Goal: Task Accomplishment & Management: Manage account settings

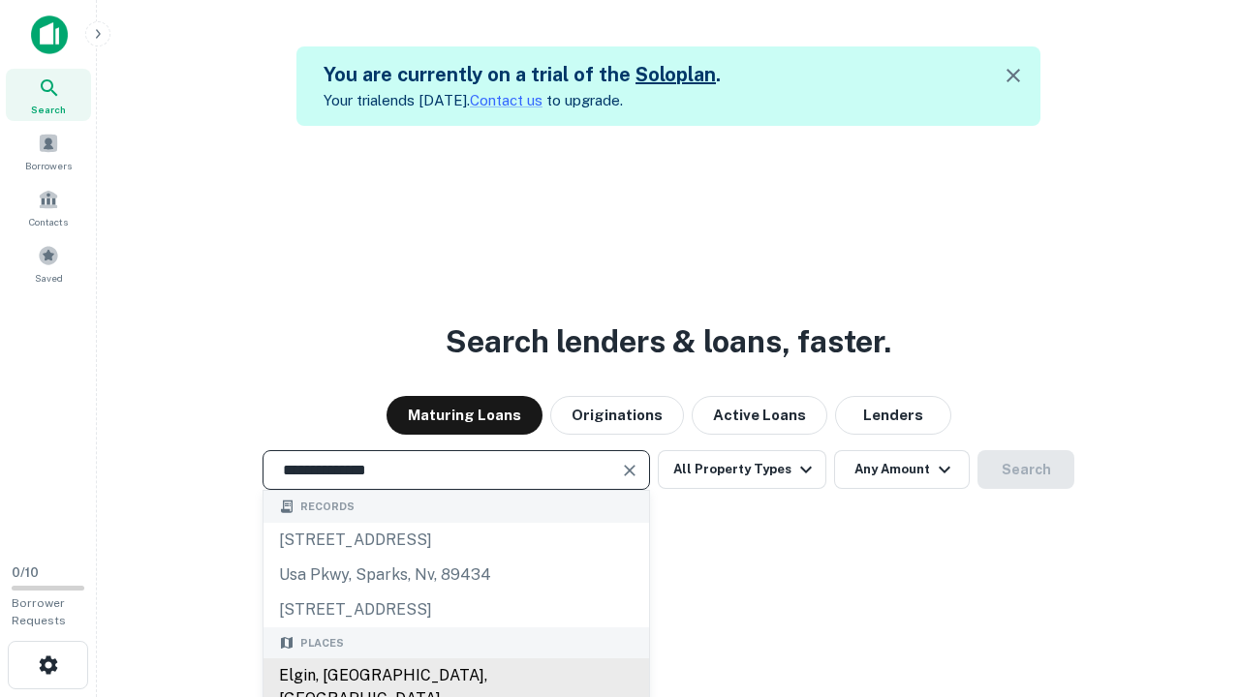
click at [455, 676] on div "Elgin, [GEOGRAPHIC_DATA], [GEOGRAPHIC_DATA]" at bounding box center [455, 688] width 385 height 58
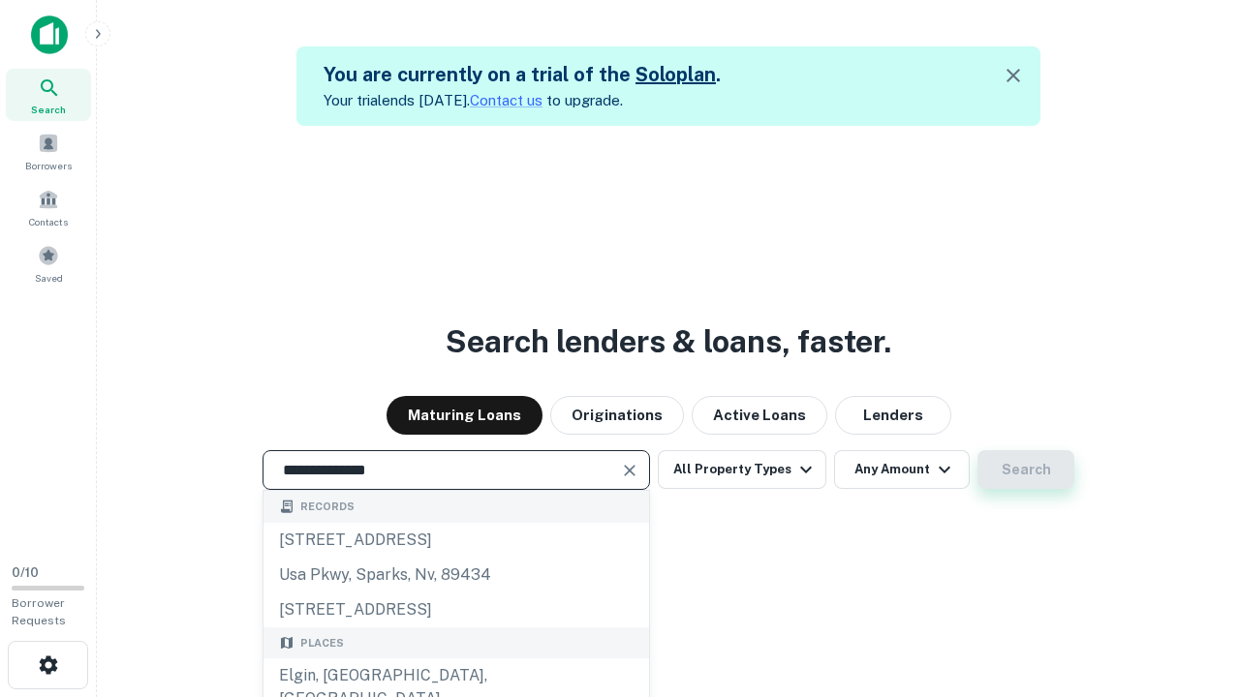
type input "**********"
click at [1026, 470] on button "Search" at bounding box center [1025, 469] width 97 height 39
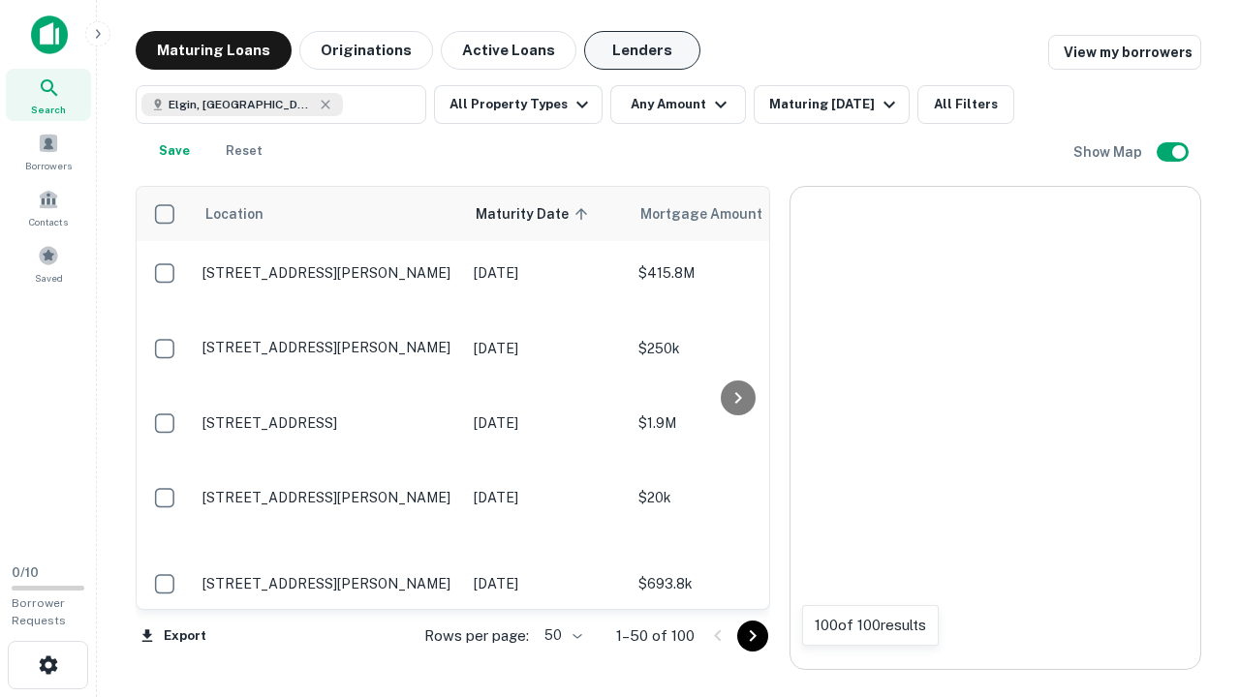
click at [642, 50] on button "Lenders" at bounding box center [642, 50] width 116 height 39
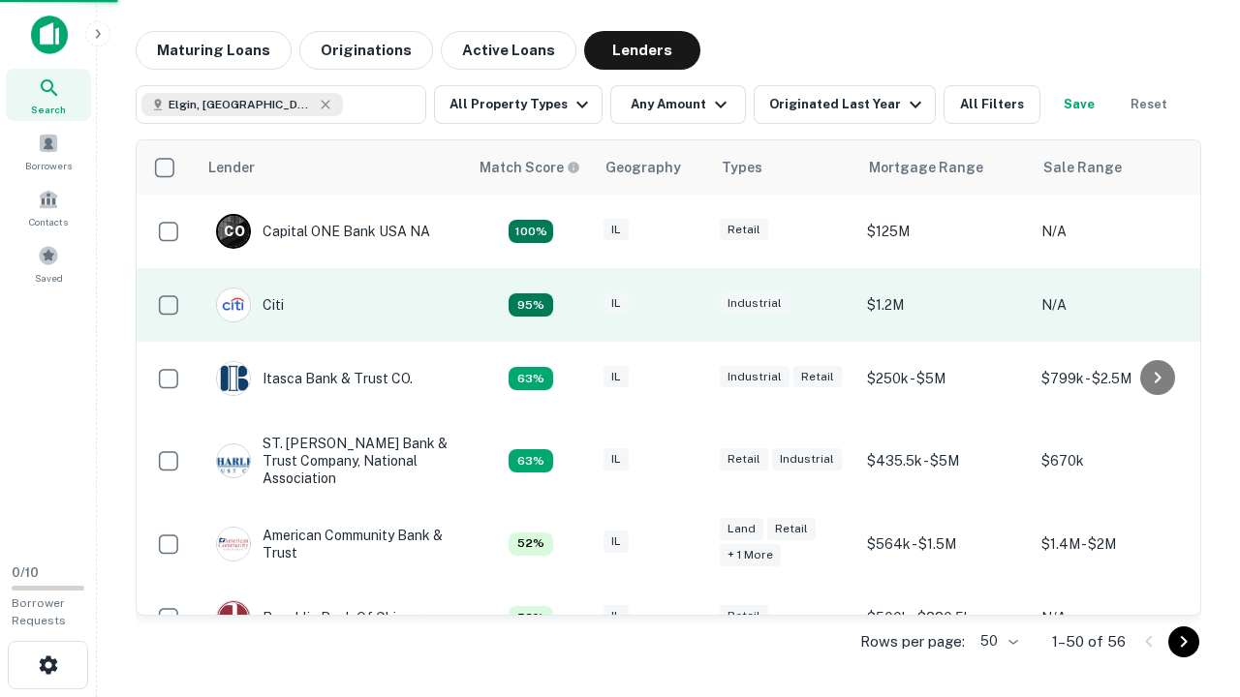
click at [688, 305] on div "IL" at bounding box center [651, 305] width 97 height 26
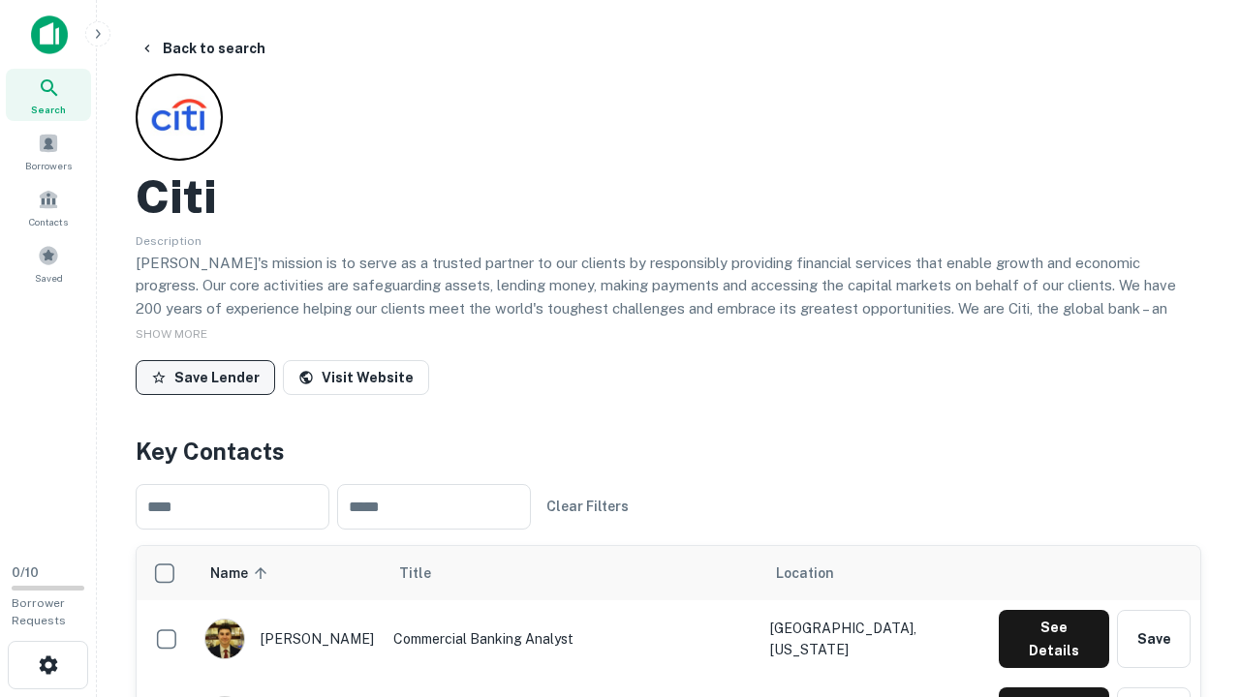
click at [205, 377] on button "Save Lender" at bounding box center [205, 377] width 139 height 35
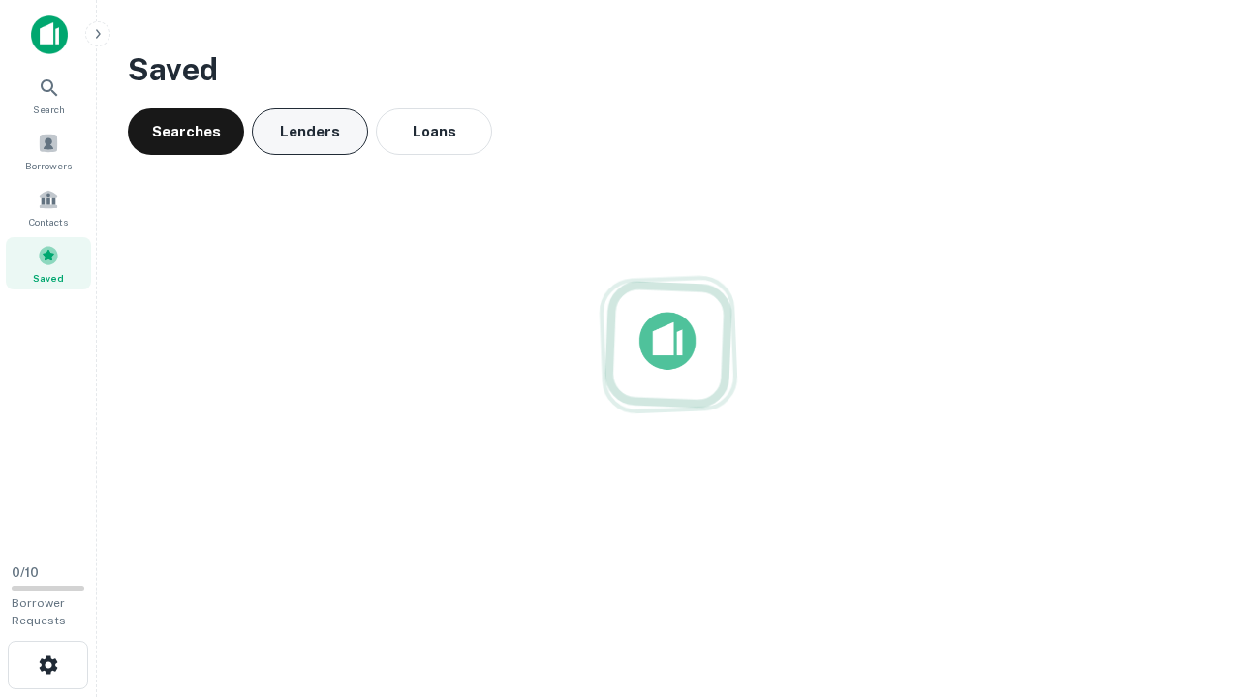
click at [310, 132] on button "Lenders" at bounding box center [310, 131] width 116 height 46
